Goal: Find specific page/section: Find specific page/section

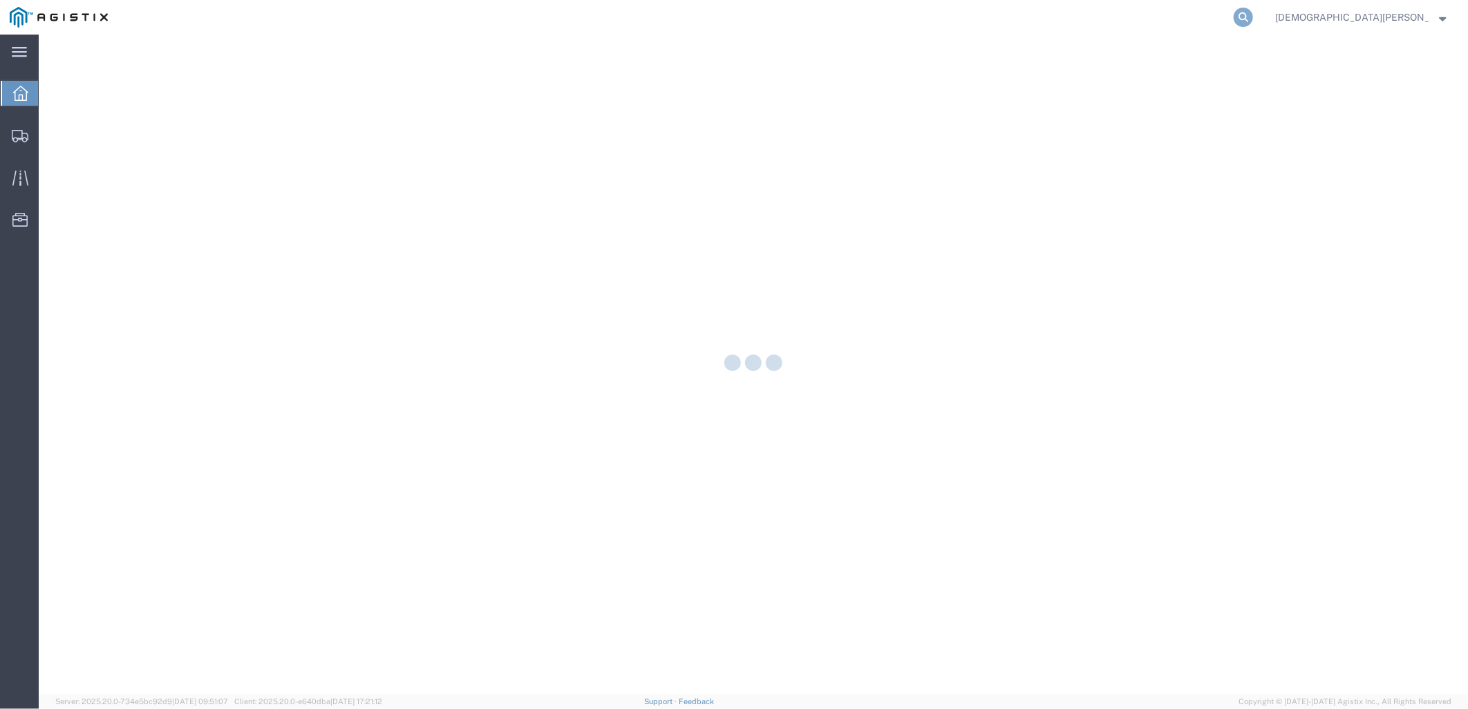
click at [1253, 12] on icon at bounding box center [1243, 17] width 19 height 19
click at [1158, 11] on input "search" at bounding box center [1024, 17] width 420 height 33
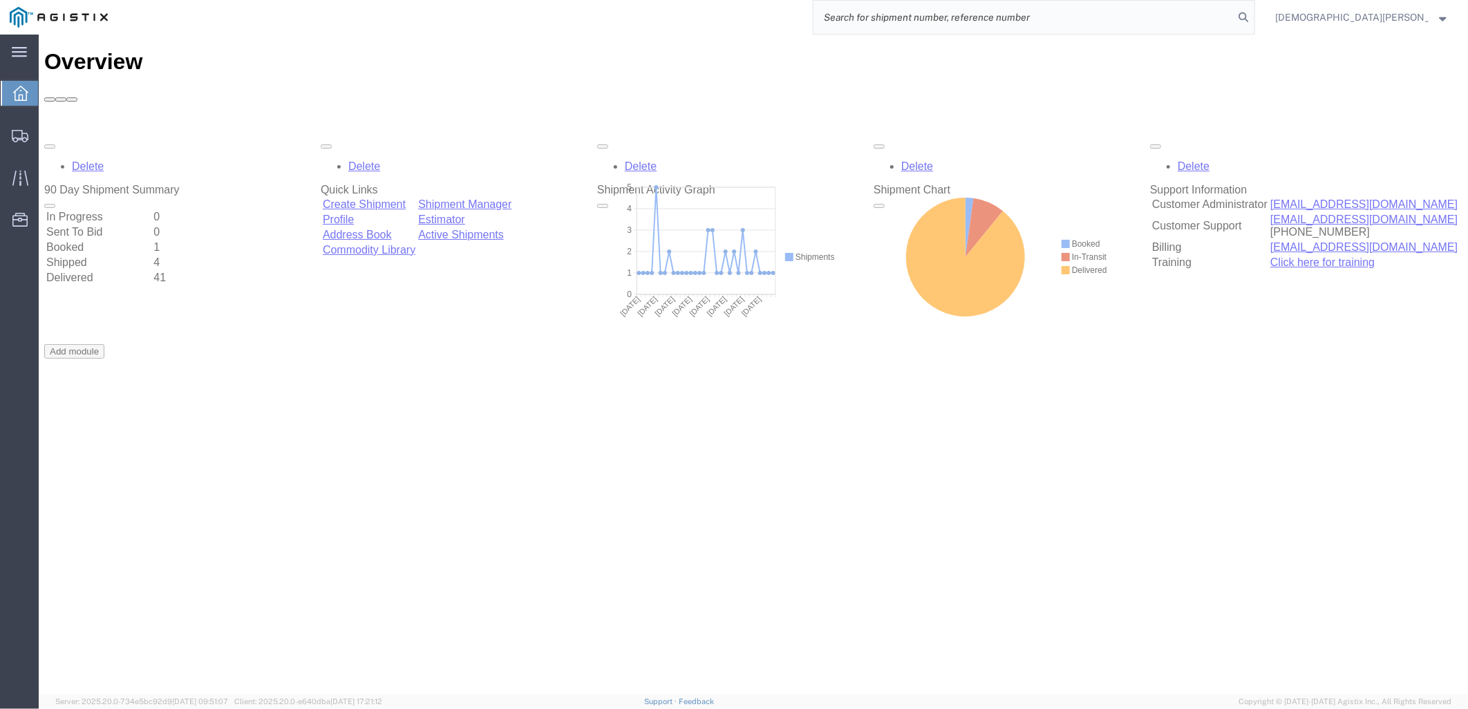
paste input "S00255080"
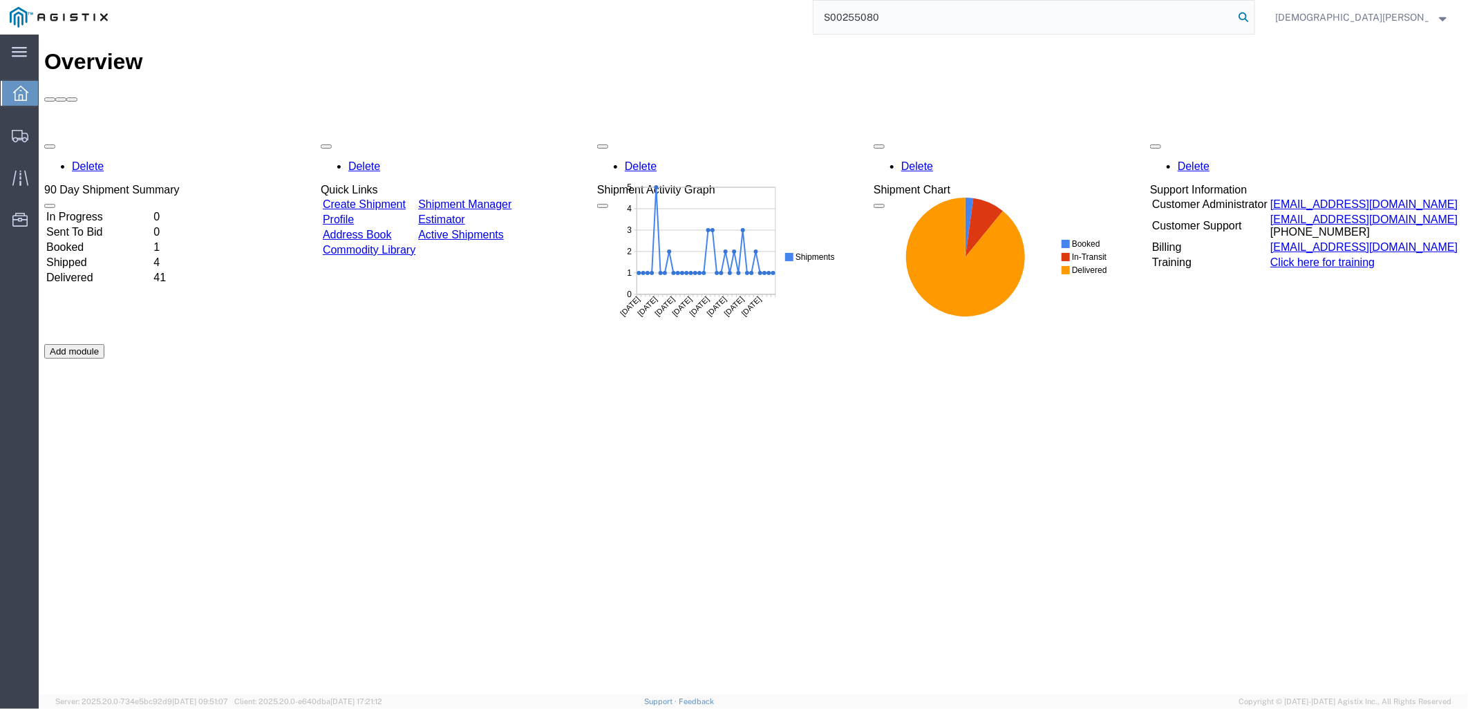
type input "S00255080"
click at [1253, 22] on icon at bounding box center [1243, 17] width 19 height 19
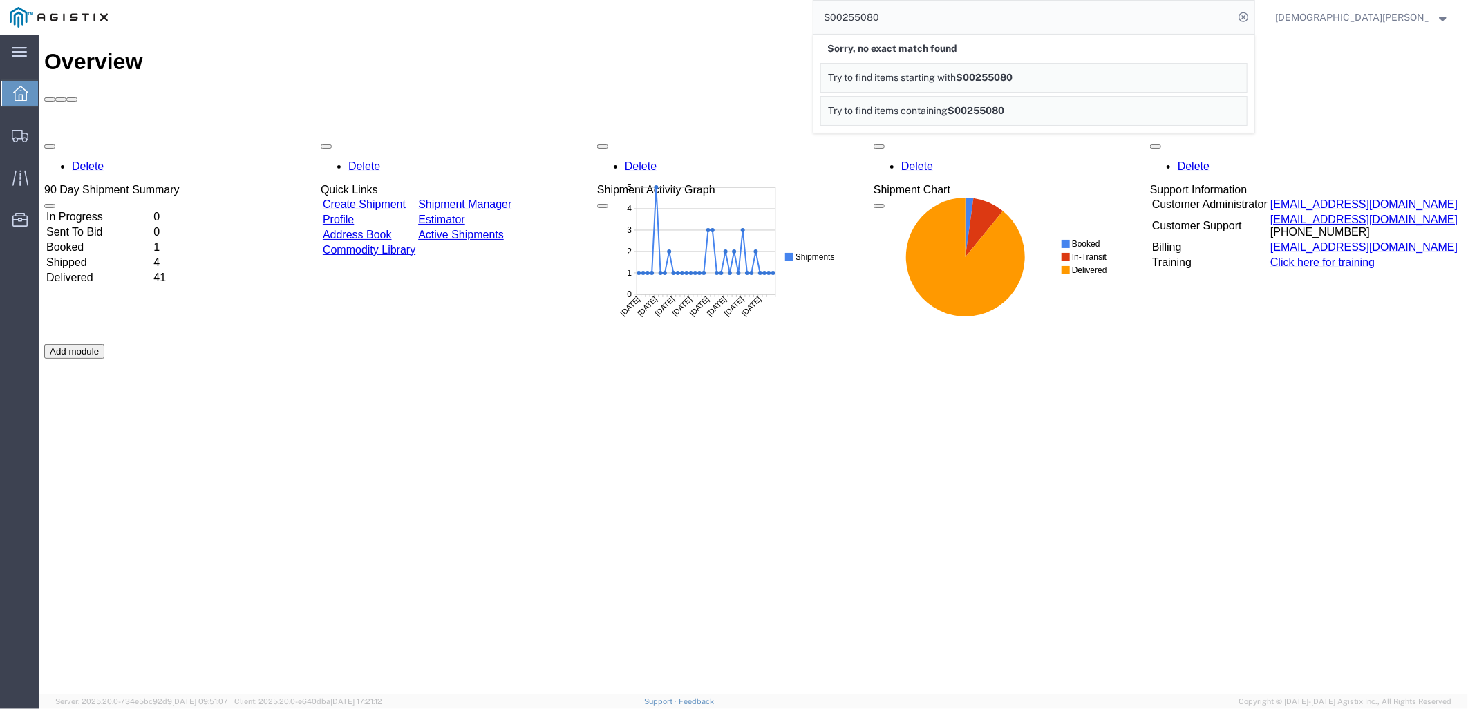
click at [1438, 19] on span "[DEMOGRAPHIC_DATA][PERSON_NAME]" at bounding box center [1361, 17] width 173 height 15
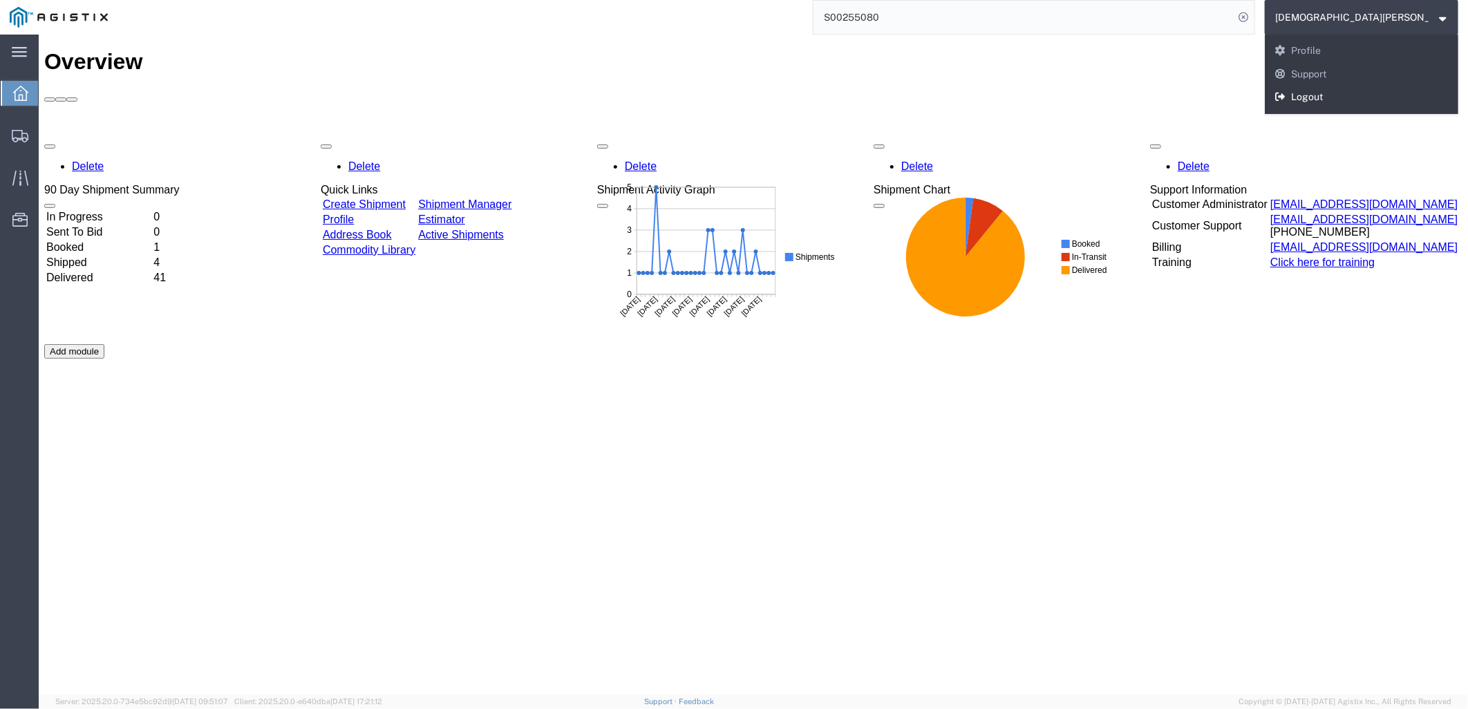
click at [1384, 95] on link "Logout" at bounding box center [1362, 98] width 194 height 24
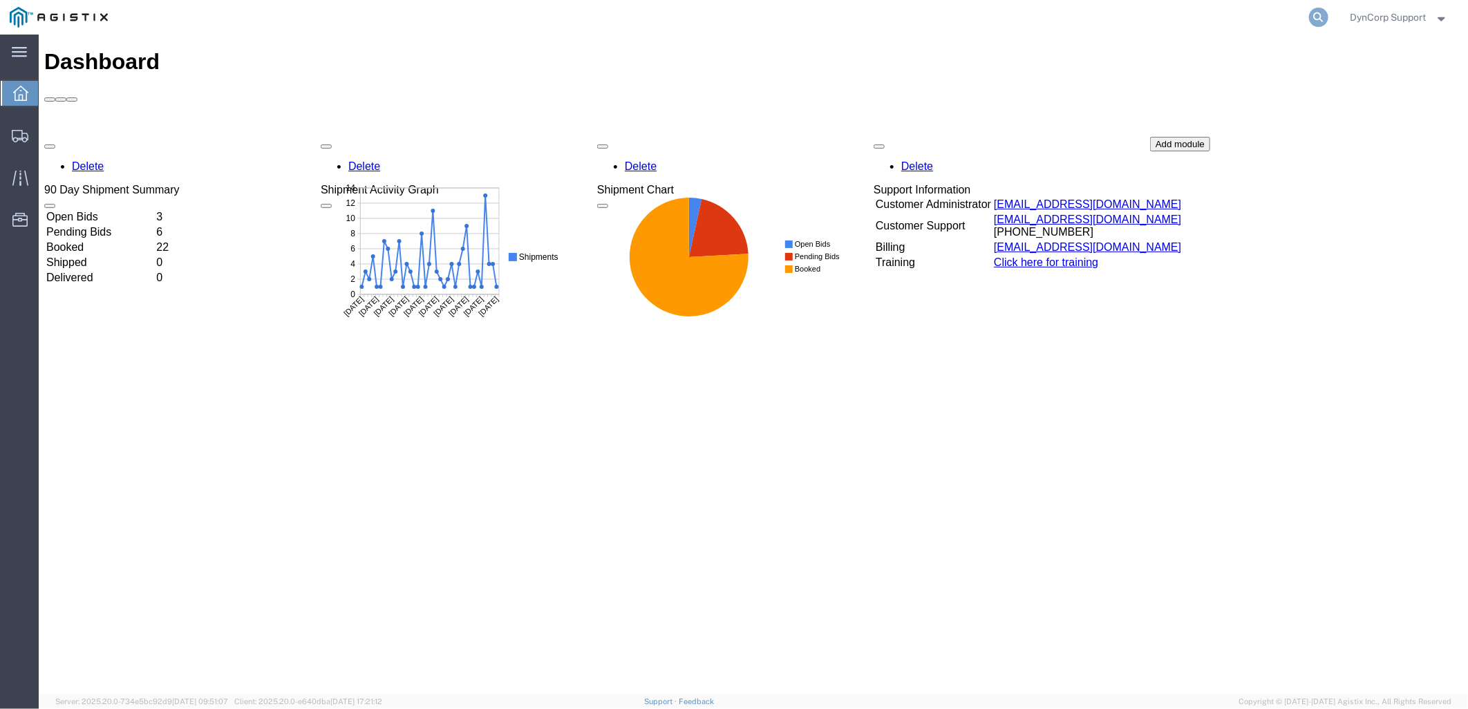
click at [1317, 21] on icon at bounding box center [1318, 17] width 19 height 19
click at [1150, 21] on input "search" at bounding box center [1099, 17] width 420 height 33
paste input "S00255080"
type input "S00255080"
click at [1314, 16] on icon at bounding box center [1318, 17] width 19 height 19
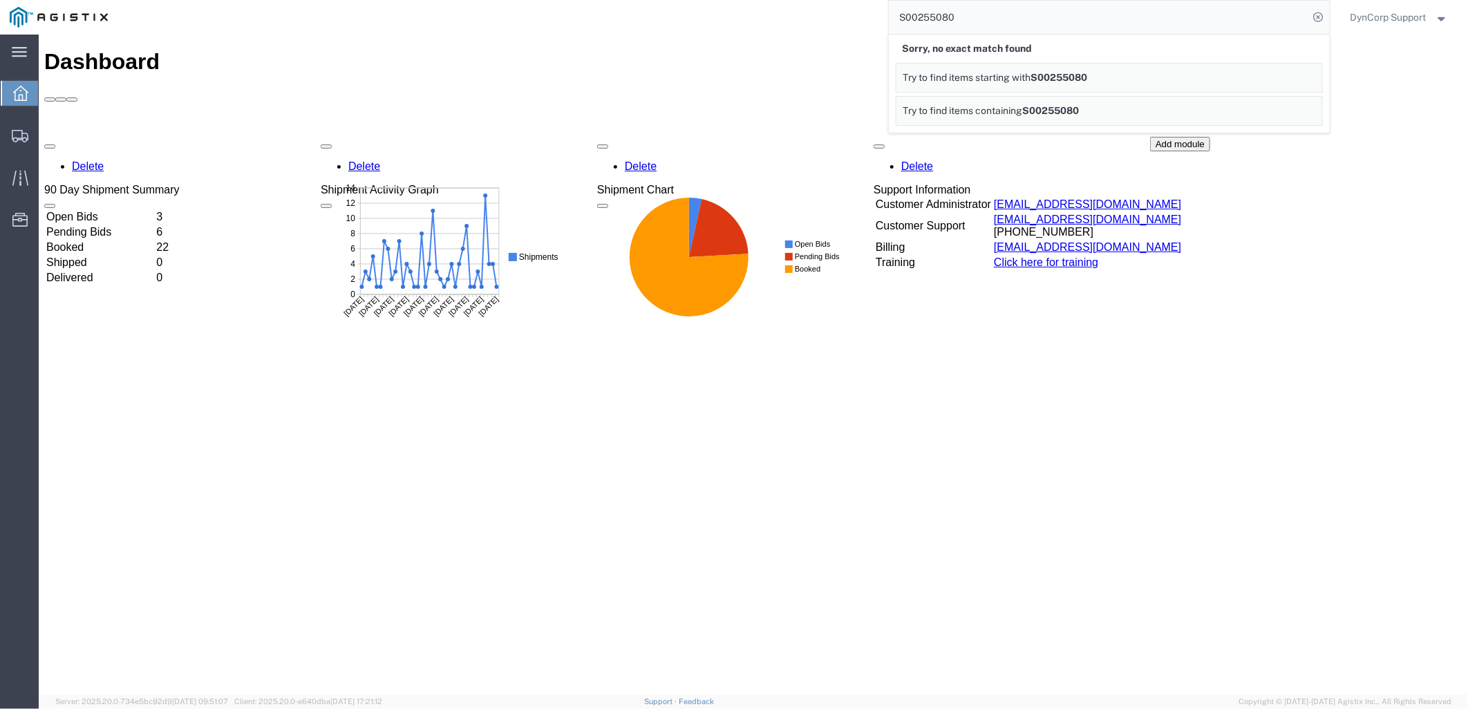
click at [1036, 23] on input "S00255080" at bounding box center [1099, 17] width 420 height 33
click at [1054, 70] on link "Try to find items starting with S00255080" at bounding box center [1109, 78] width 427 height 30
